Goal: Information Seeking & Learning: Compare options

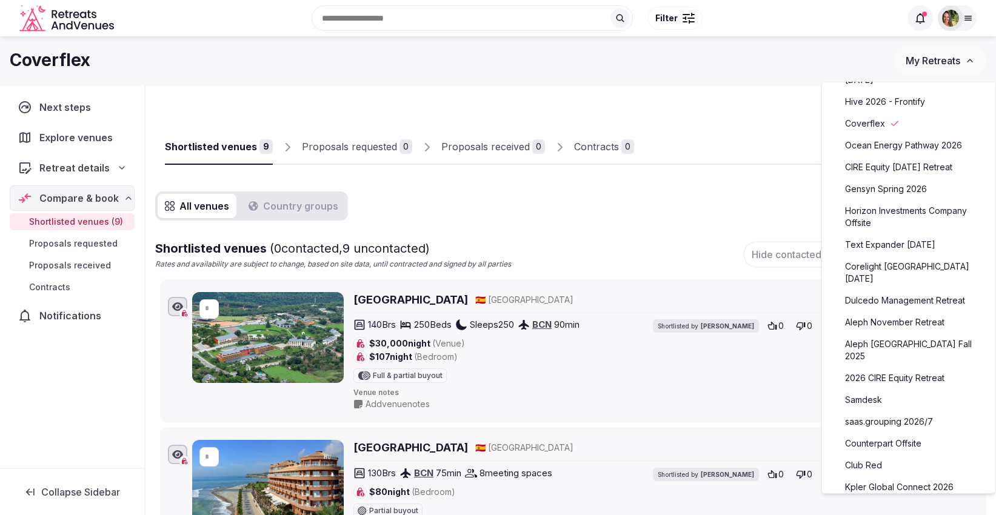
scroll to position [336, 0]
click at [881, 411] on link "saas.grouping 2026/7" at bounding box center [908, 420] width 149 height 19
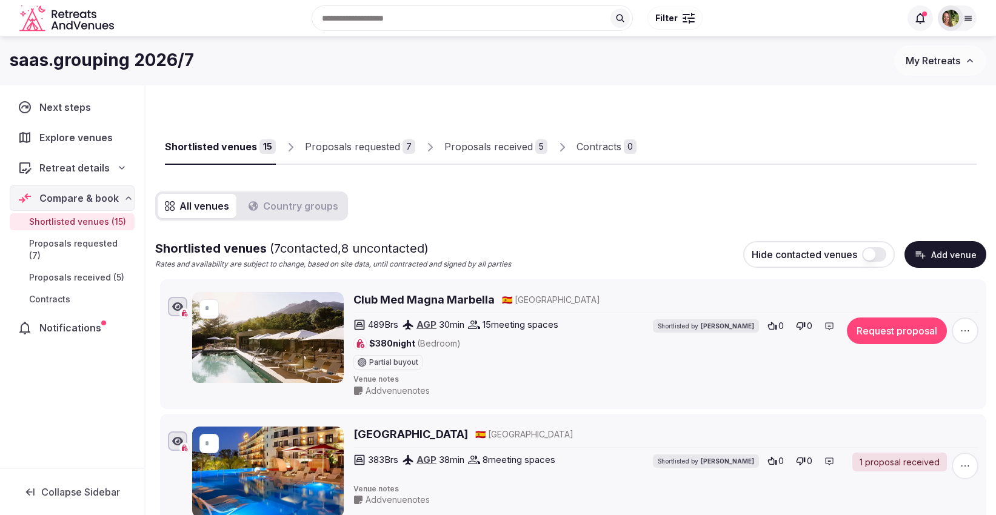
click at [506, 143] on div "Proposals received" at bounding box center [488, 146] width 89 height 15
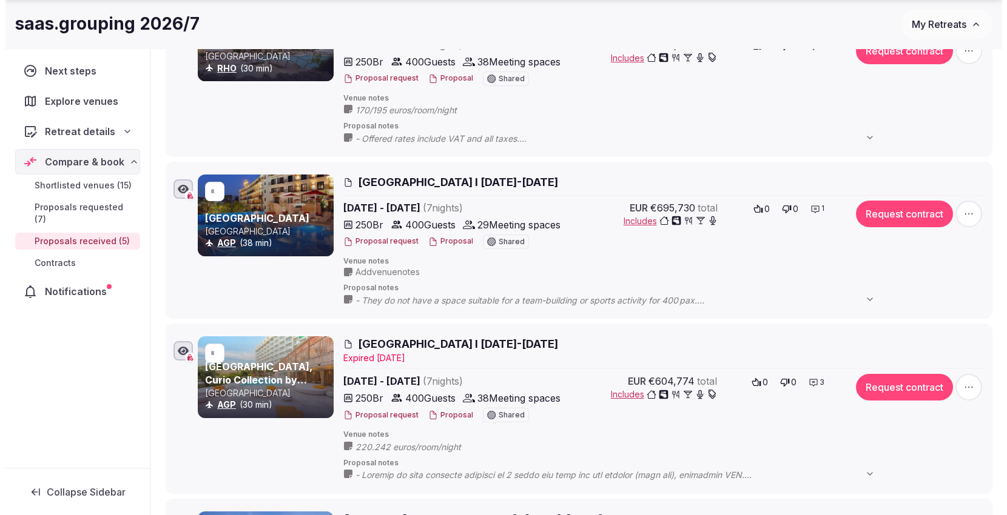
scroll to position [294, 0]
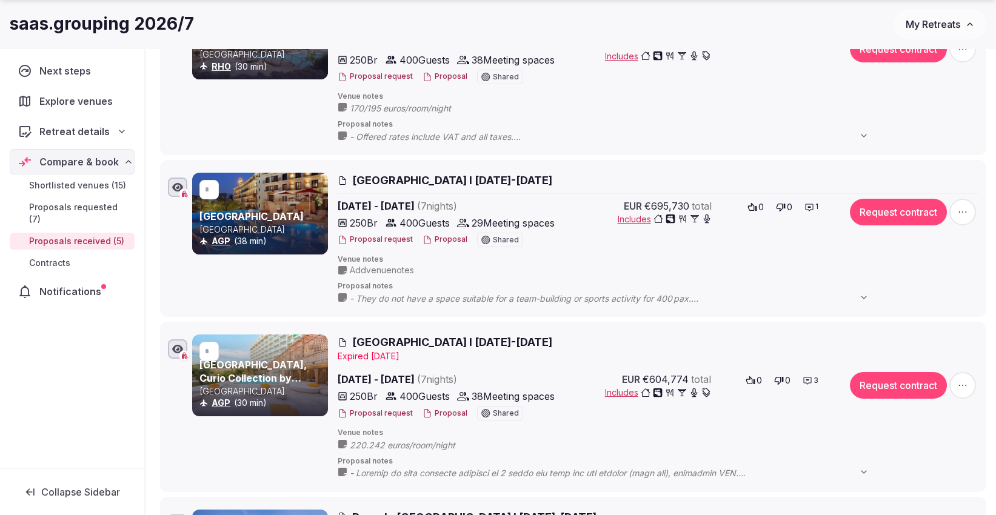
click at [444, 414] on button "Proposal" at bounding box center [445, 414] width 45 height 10
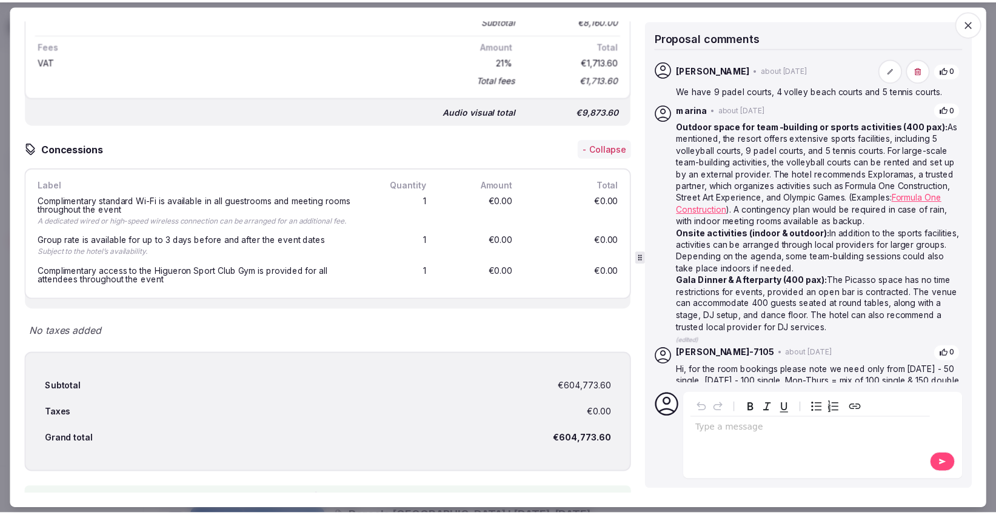
scroll to position [3670, 0]
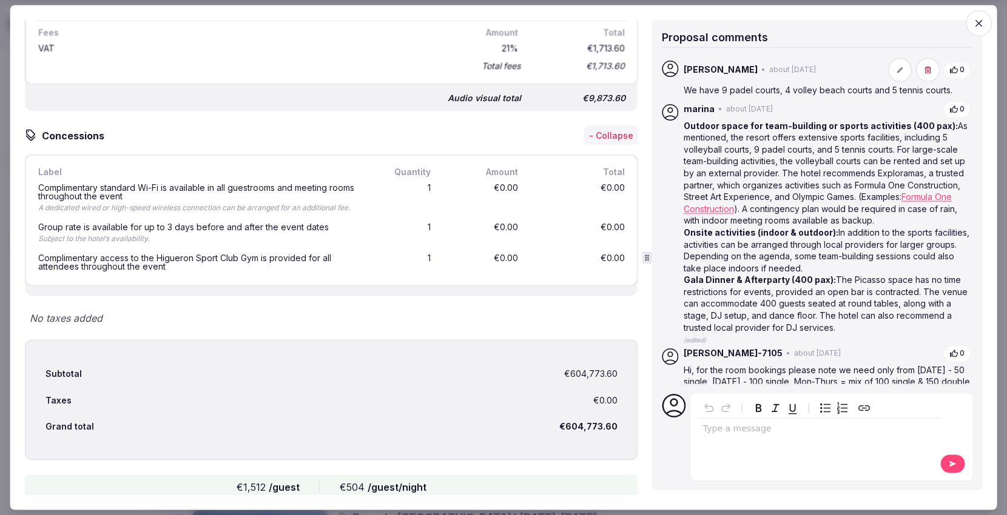
click at [977, 28] on icon "button" at bounding box center [978, 24] width 12 height 12
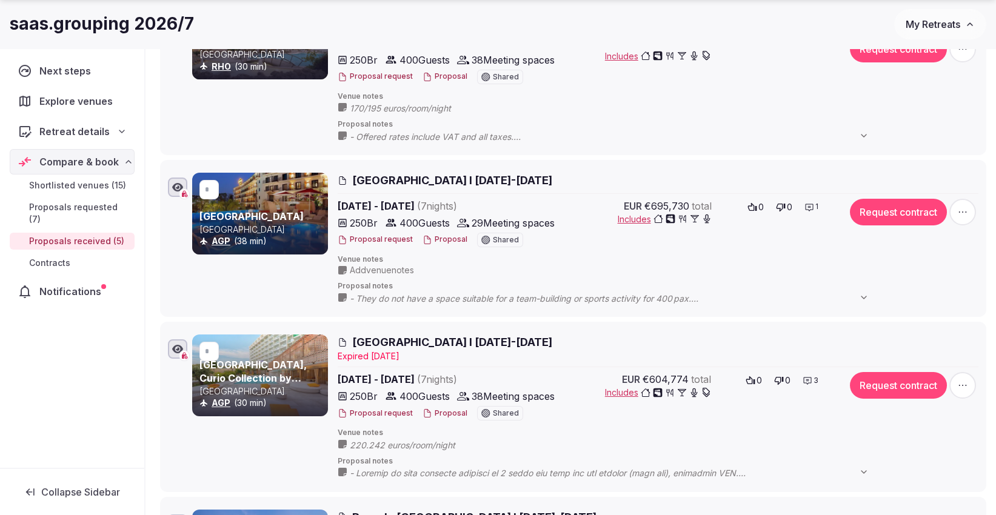
click at [939, 24] on span "My Retreats" at bounding box center [933, 24] width 55 height 12
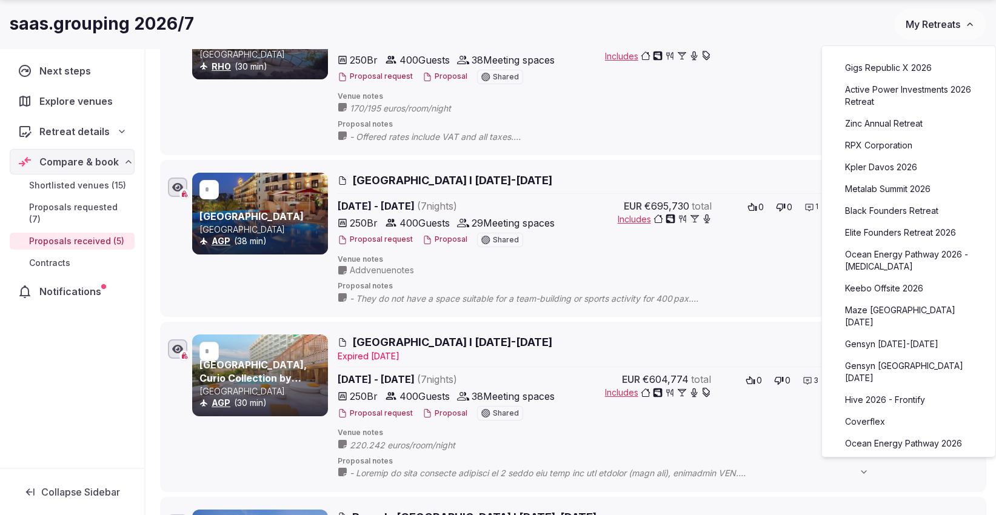
click at [872, 118] on link "Zinc Annual Retreat" at bounding box center [908, 123] width 149 height 19
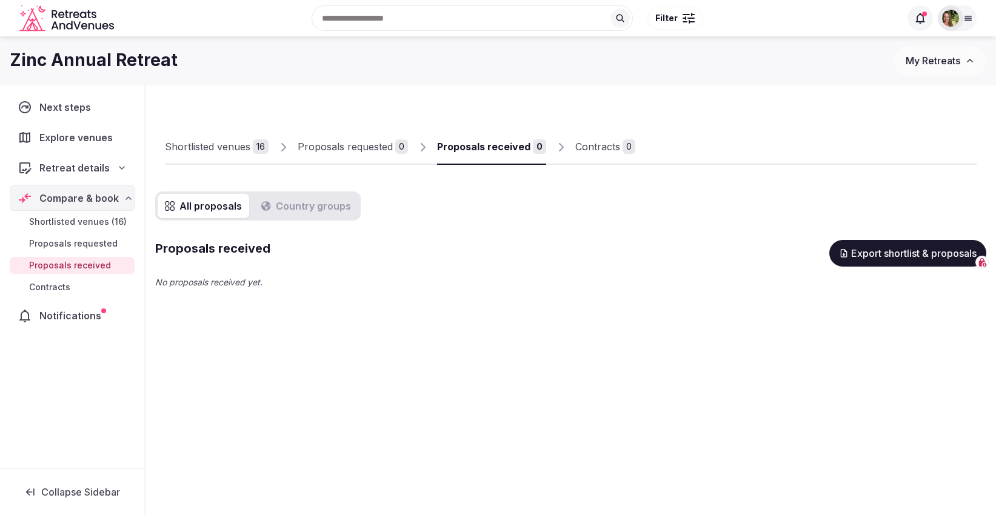
click at [67, 162] on span "Retreat details" at bounding box center [74, 168] width 70 height 15
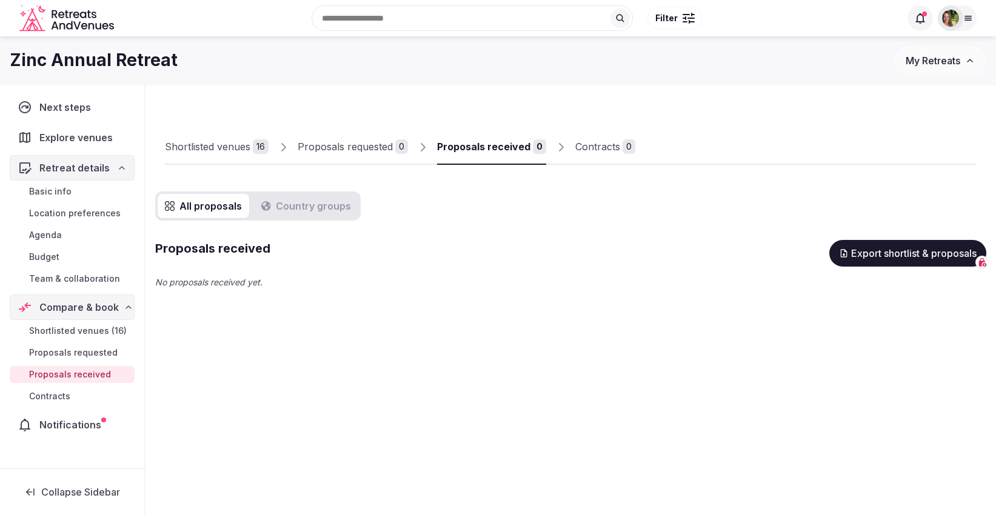
click at [53, 251] on span "Budget" at bounding box center [44, 257] width 30 height 12
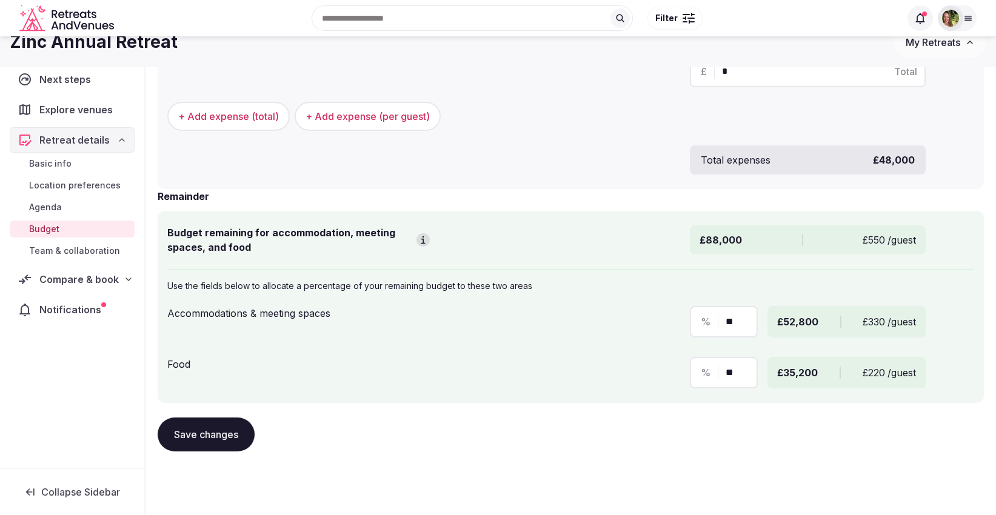
scroll to position [527, 0]
